Goal: Navigation & Orientation: Find specific page/section

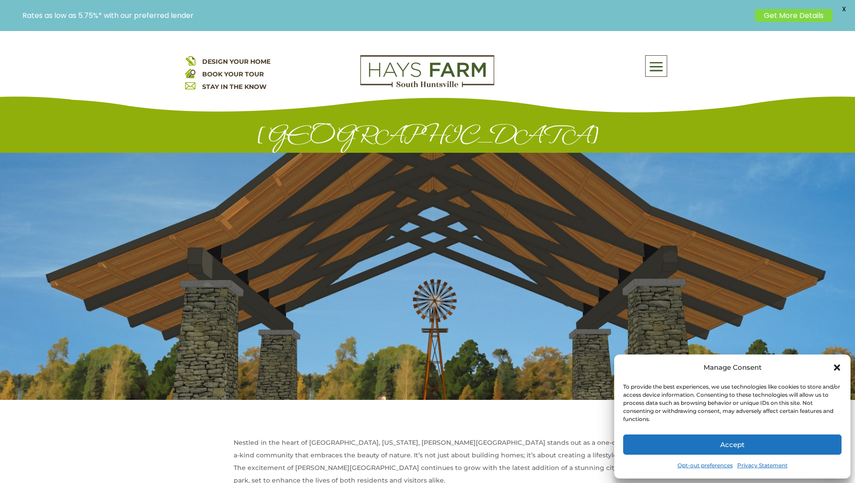
click at [838, 367] on icon "Close dialog" at bounding box center [837, 367] width 6 height 6
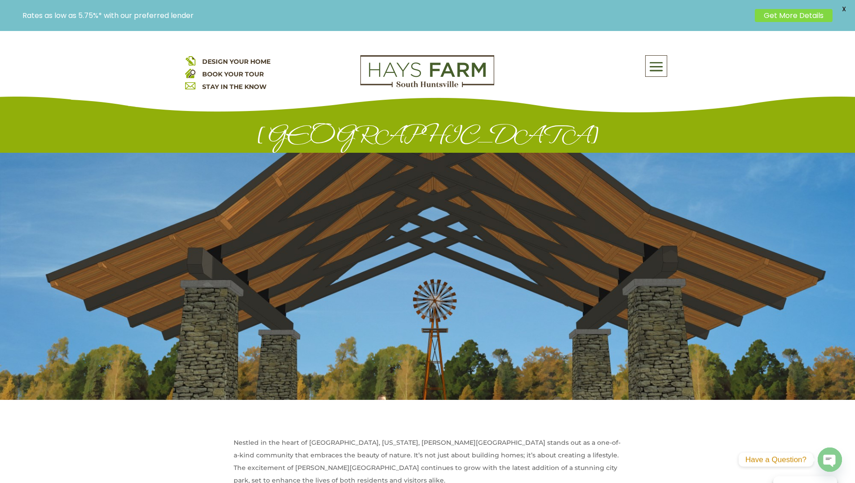
click at [665, 65] on span at bounding box center [656, 67] width 21 height 21
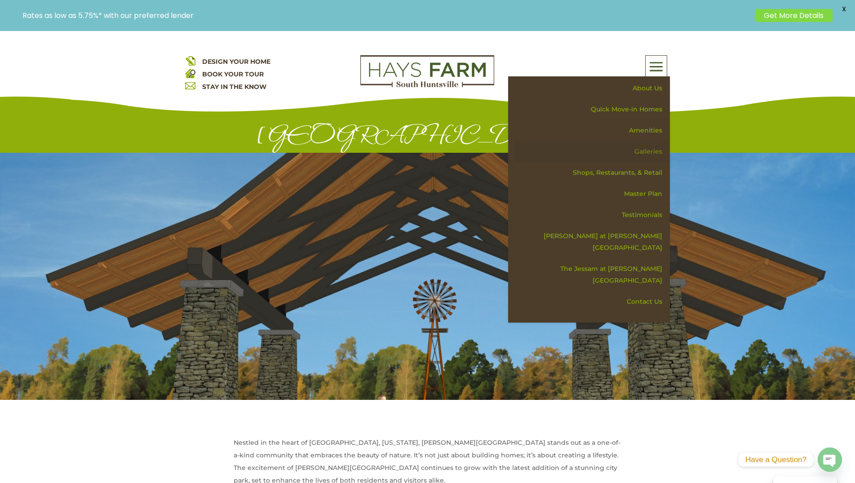
click at [643, 151] on link "Galleries" at bounding box center [591, 151] width 155 height 21
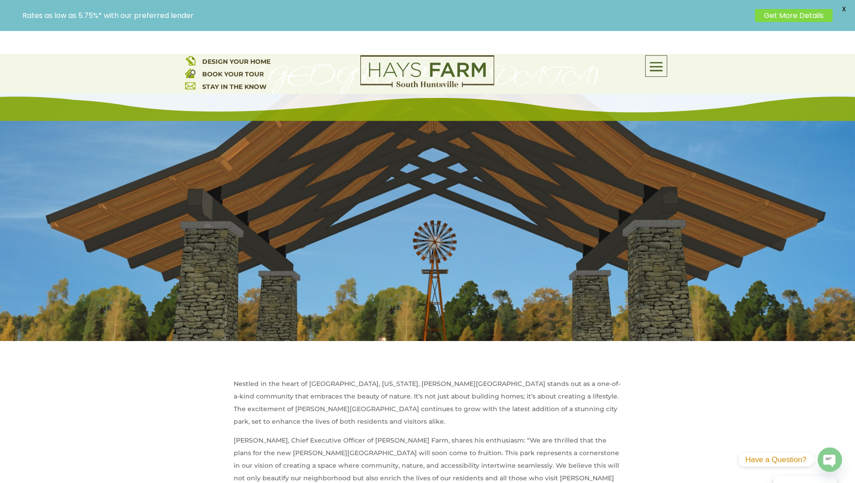
scroll to position [46, 0]
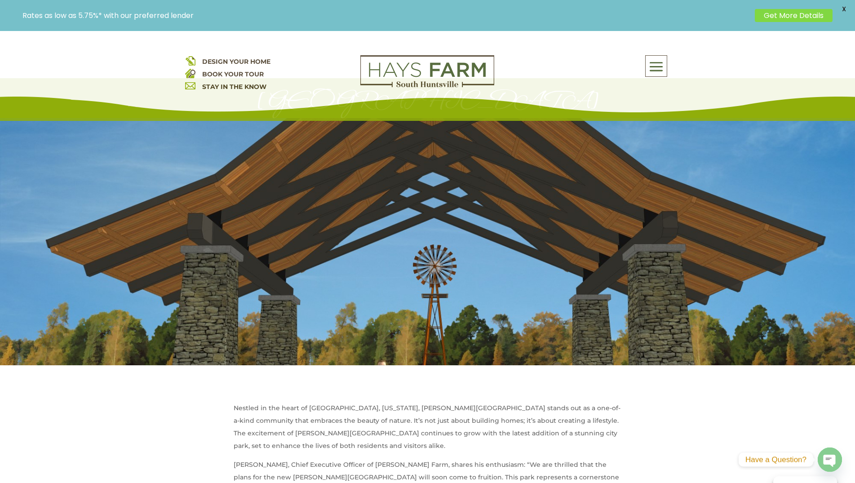
click at [659, 60] on span at bounding box center [656, 67] width 21 height 21
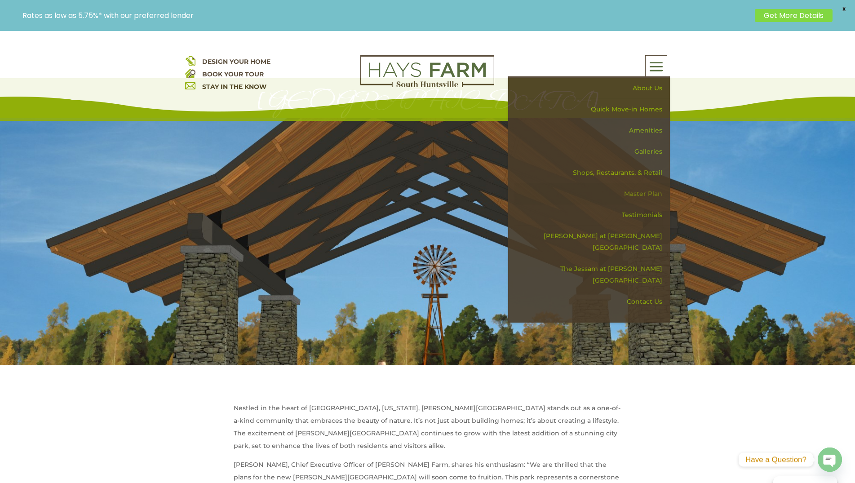
click at [648, 191] on link "Master Plan" at bounding box center [591, 193] width 155 height 21
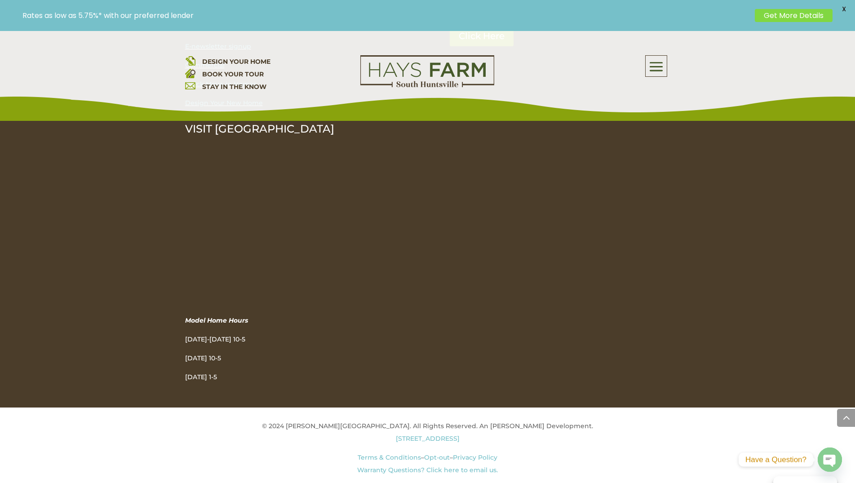
scroll to position [800, 0]
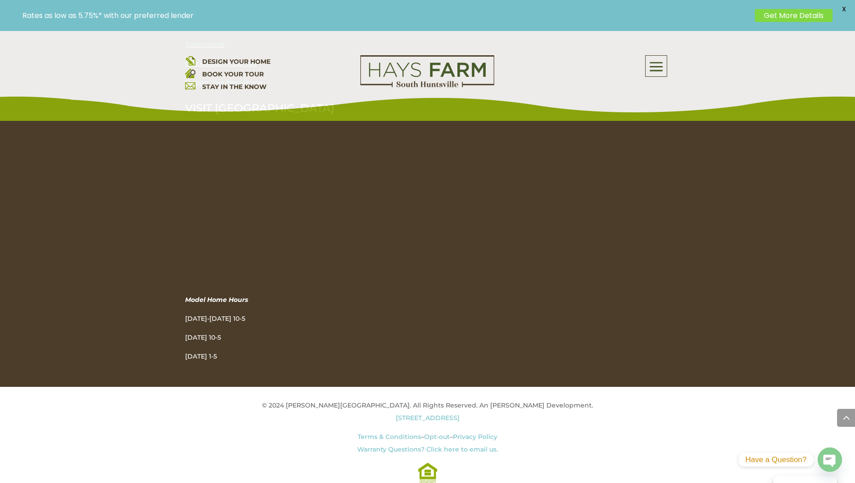
click at [463, 164] on div "CONNECT WITH US Follow Follow Follow Follow Blog E-newsletter signup Commercial…" at bounding box center [427, 146] width 485 height 434
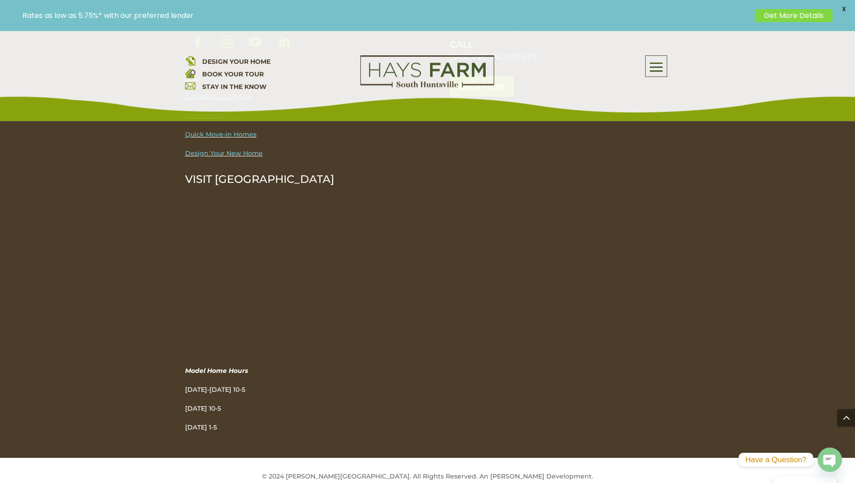
scroll to position [708, 0]
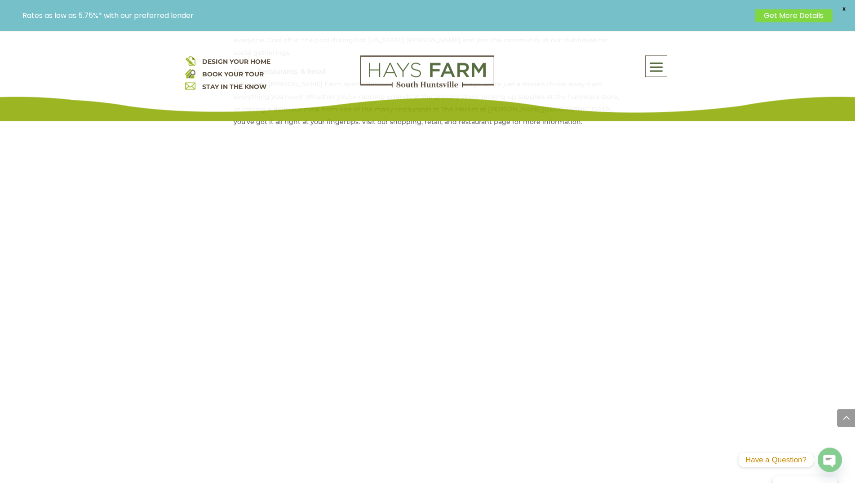
scroll to position [733, 0]
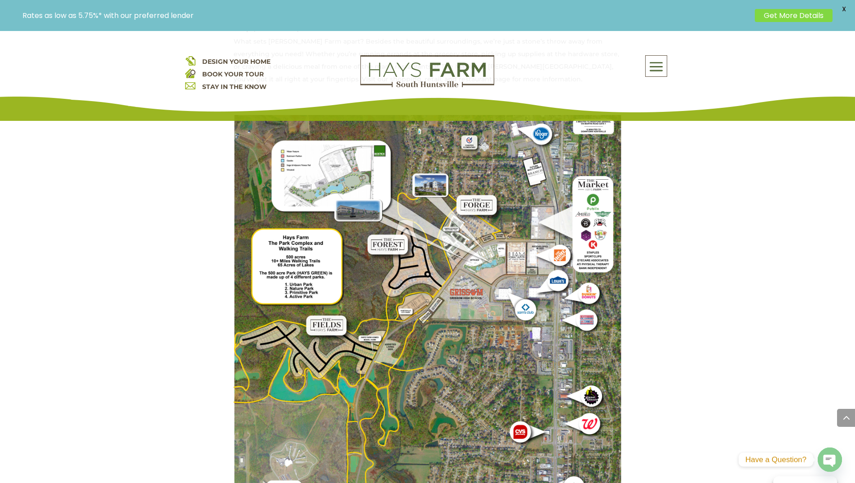
click at [296, 160] on img at bounding box center [428, 374] width 388 height 518
click at [348, 198] on img at bounding box center [428, 374] width 388 height 518
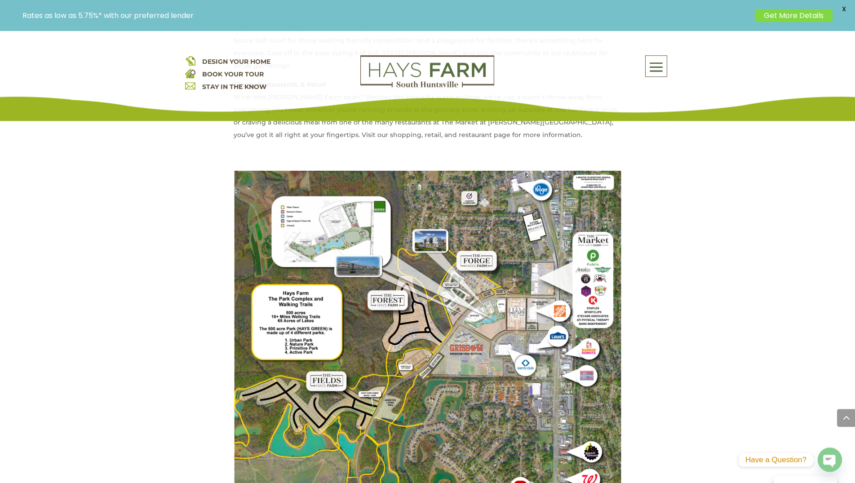
scroll to position [687, 0]
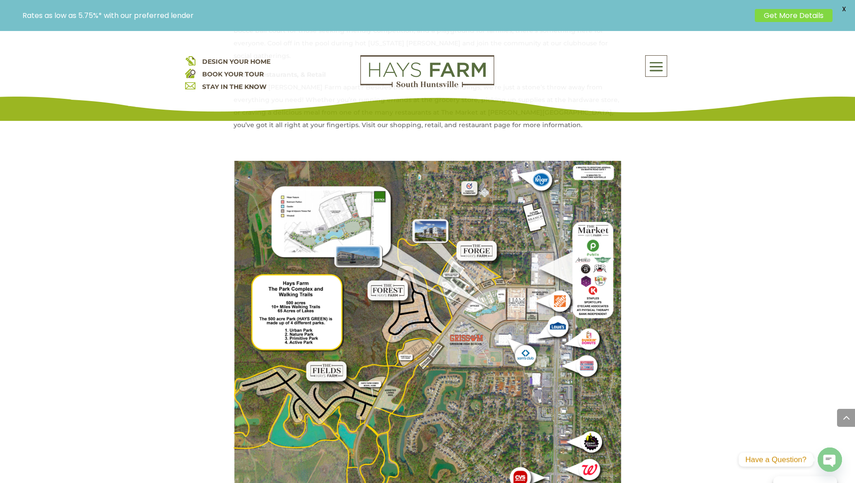
click at [491, 295] on img at bounding box center [428, 420] width 388 height 518
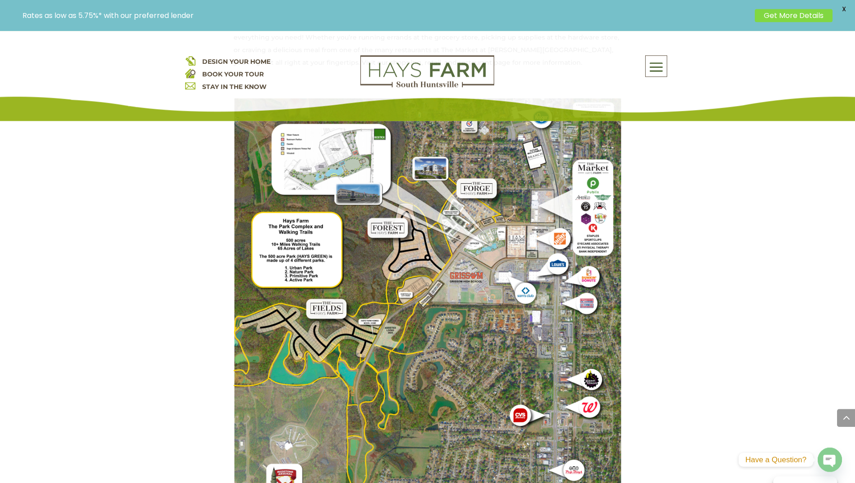
scroll to position [733, 0]
